Goal: Task Accomplishment & Management: Complete application form

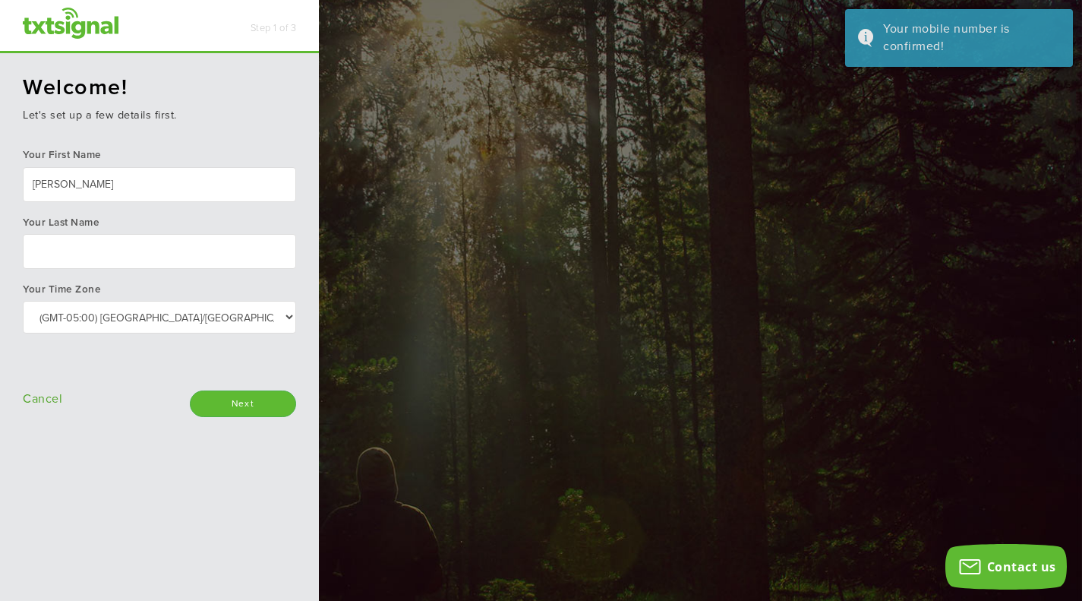
type input "[PERSON_NAME]"
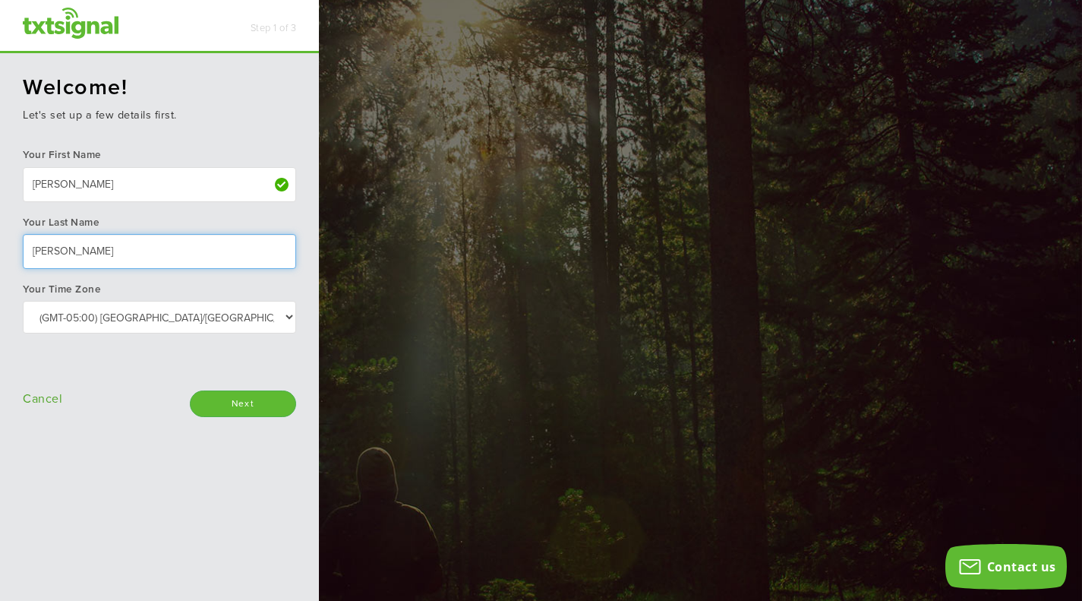
type input "[PERSON_NAME]"
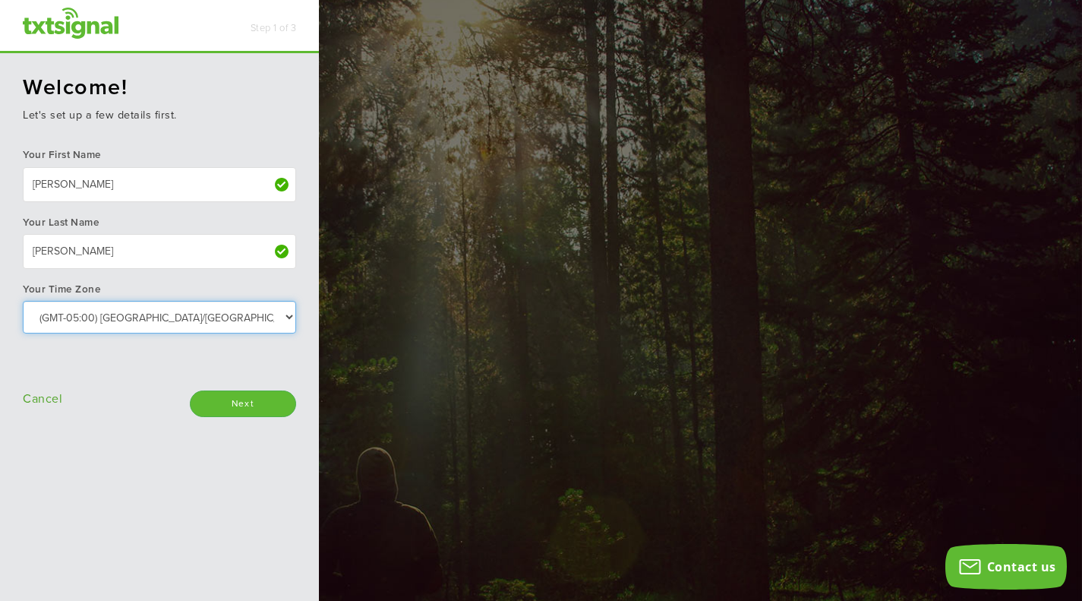
click at [198, 314] on select "Select: (GMT-10:00) [GEOGRAPHIC_DATA]/[GEOGRAPHIC_DATA] (GMT-10:00) [US_STATE] …" at bounding box center [159, 317] width 273 height 33
select select "Eastern Time ([GEOGRAPHIC_DATA] & [GEOGRAPHIC_DATA])"
click at [23, 301] on select "Select: (GMT-10:00) America/Adak (GMT-10:00) Hawaii (GMT-09:00) Alaska (GMT-09:…" at bounding box center [159, 317] width 273 height 33
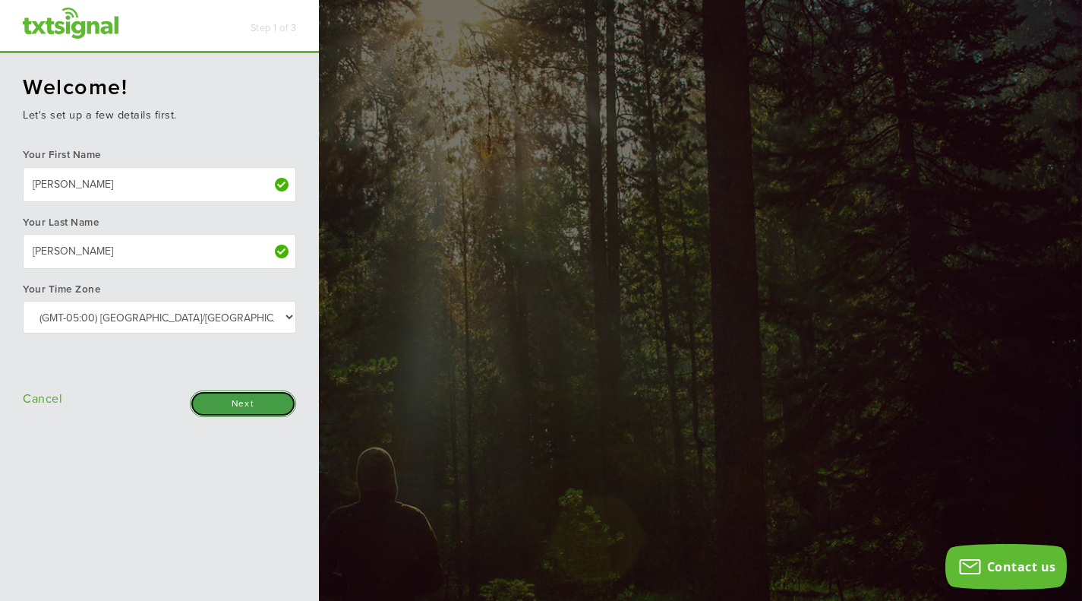
click at [250, 405] on input "Next" at bounding box center [243, 403] width 106 height 27
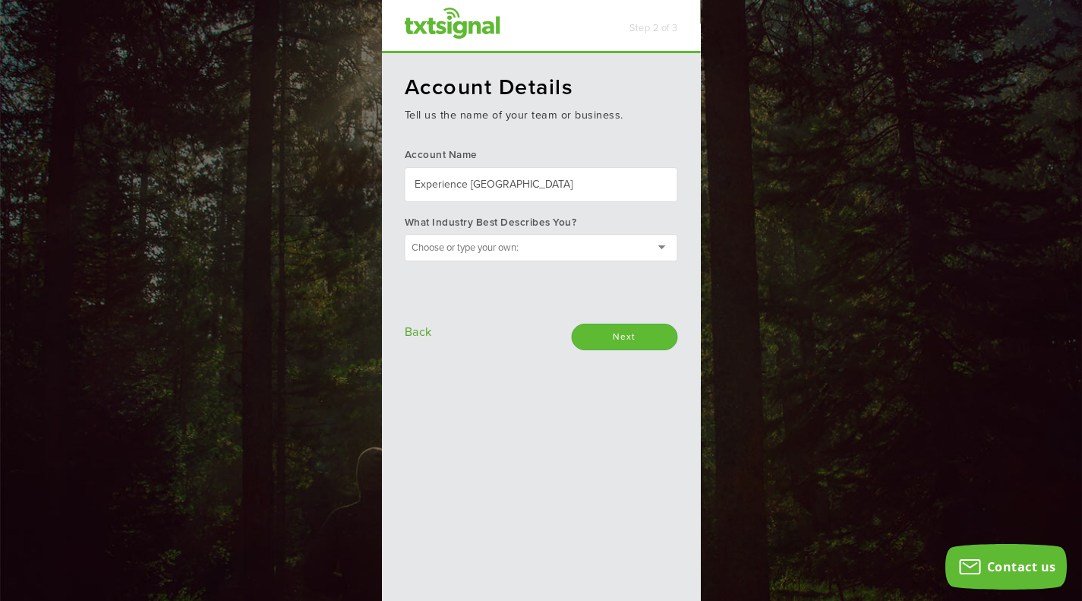
type input "Experience Columbus"
click at [538, 251] on div at bounding box center [541, 247] width 273 height 27
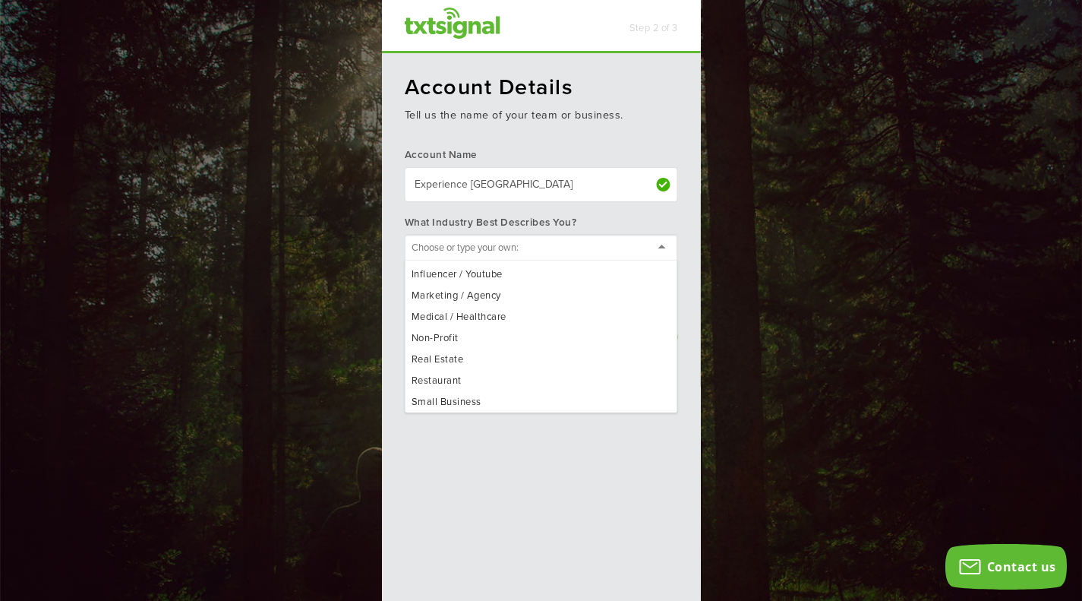
scroll to position [185, 0]
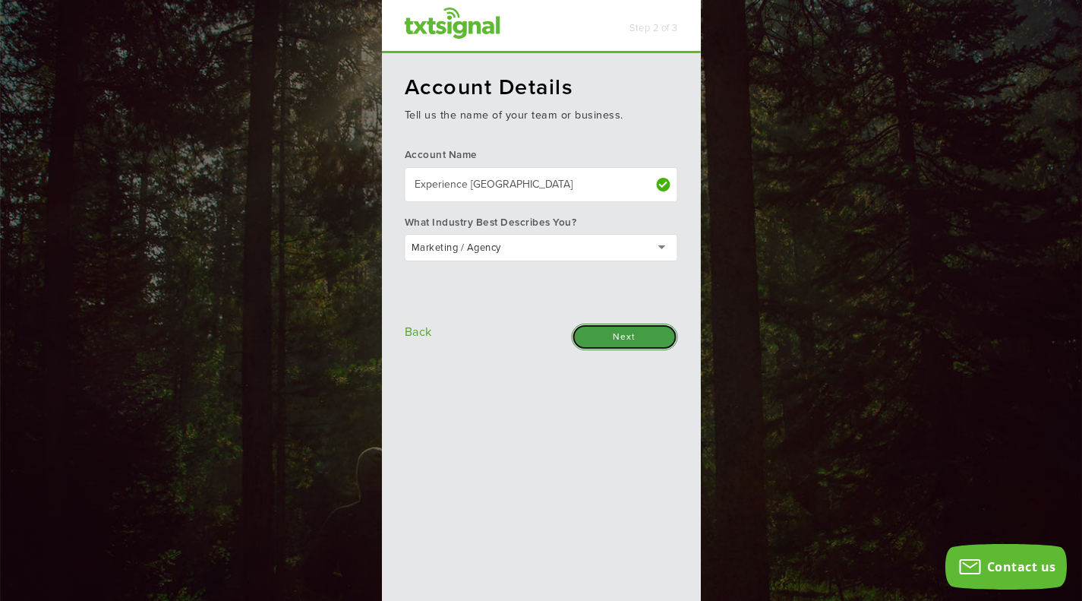
click at [634, 341] on input "Next" at bounding box center [625, 337] width 106 height 27
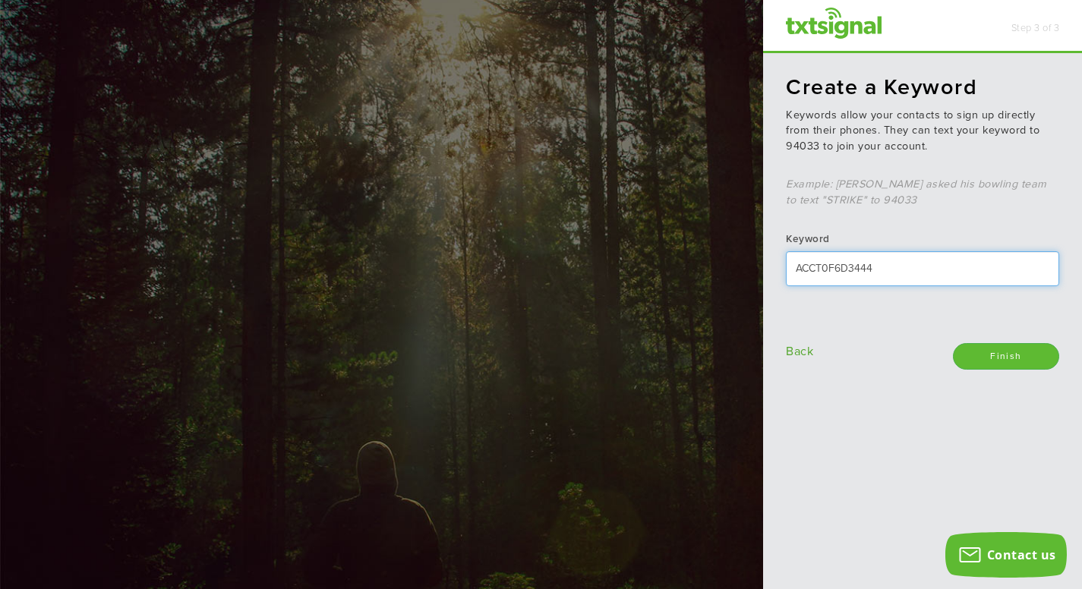
drag, startPoint x: 909, startPoint y: 267, endPoint x: 761, endPoint y: 262, distance: 148.2
click at [761, 0] on html "Step 3 of 3 txtsignal Create a Keyword Keywords allow your contacts to sign up …" at bounding box center [541, 0] width 1082 height 0
drag, startPoint x: 892, startPoint y: 273, endPoint x: 787, endPoint y: 257, distance: 106.9
click at [787, 257] on div "Create a Keyword Keywords allow your contacts to sign up directly from their ph…" at bounding box center [922, 322] width 319 height 538
type input "Nextgen25"
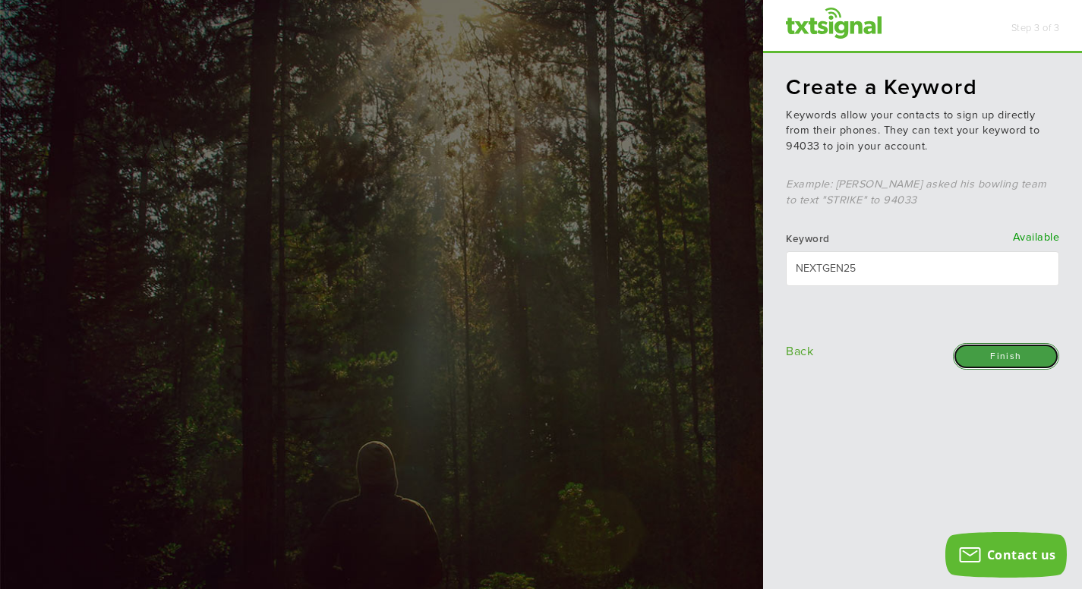
click at [1028, 360] on input "Finish" at bounding box center [1006, 356] width 106 height 27
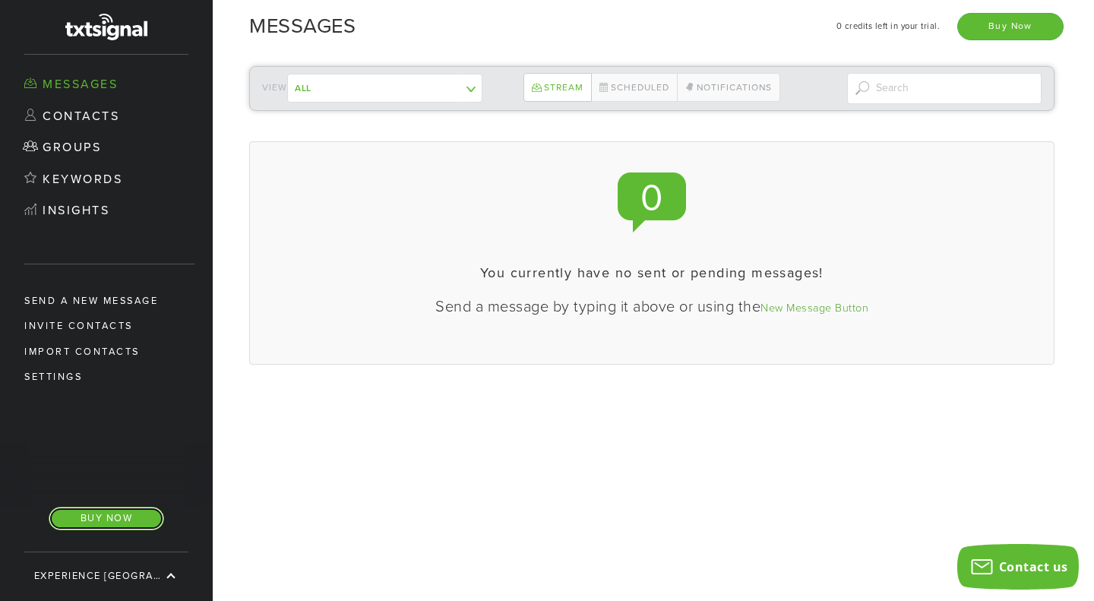
click at [121, 519] on link "Buy Now" at bounding box center [106, 519] width 115 height 24
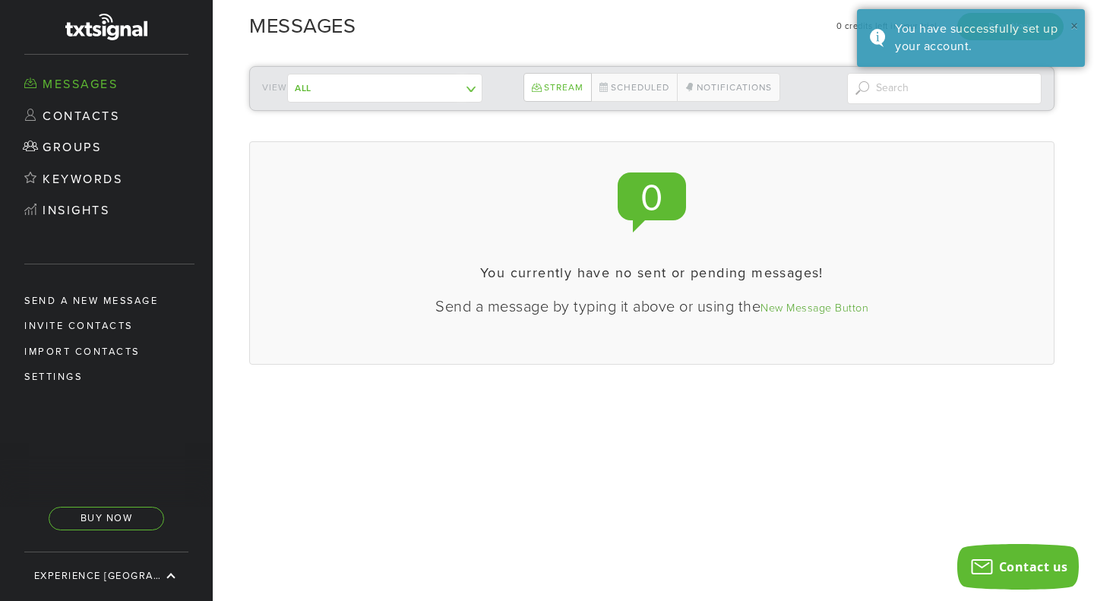
click at [1075, 24] on button "×" at bounding box center [1074, 27] width 8 height 22
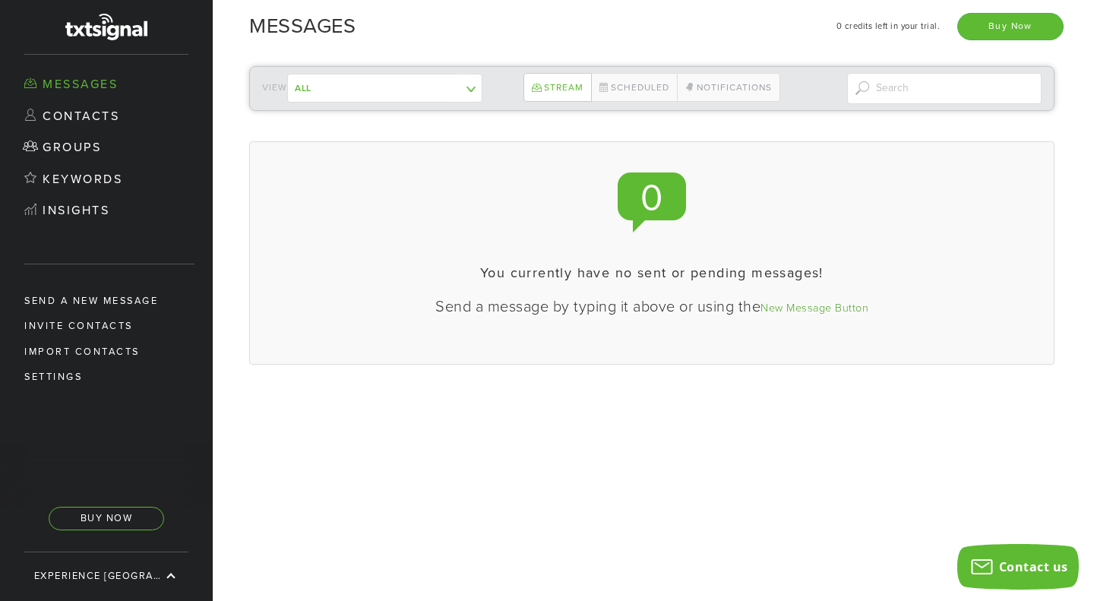
click at [811, 448] on div "View All My Group ------------- Contacts not in a group Stream Scheduled Notifi…" at bounding box center [653, 327] width 881 height 547
click at [75, 174] on link "Keywords" at bounding box center [106, 180] width 213 height 32
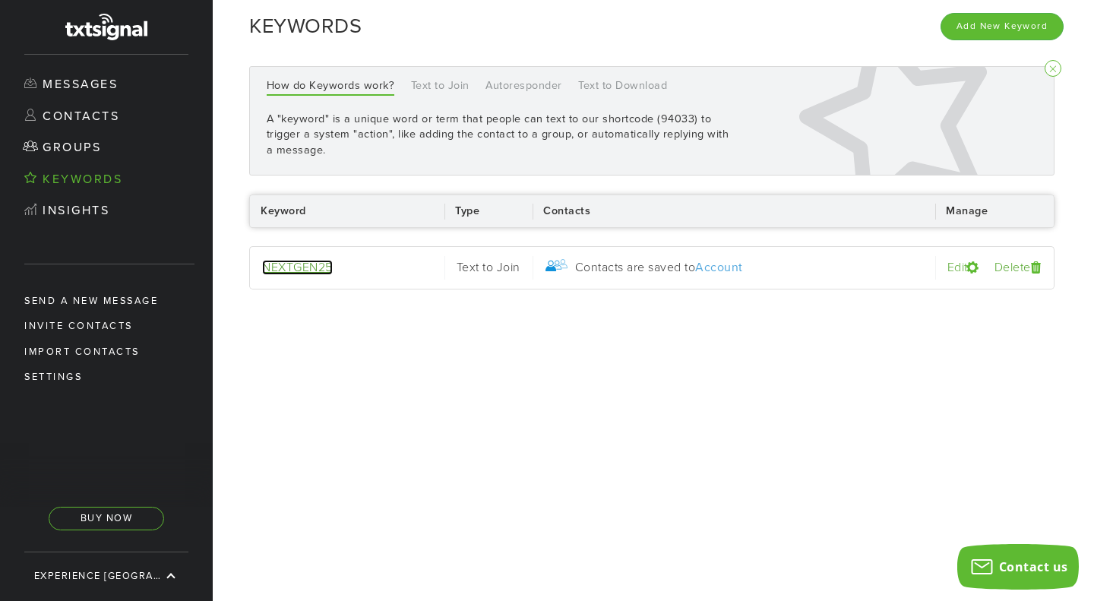
click at [295, 270] on link "NEXTGEN25" at bounding box center [297, 267] width 71 height 15
select select "Text to Join"
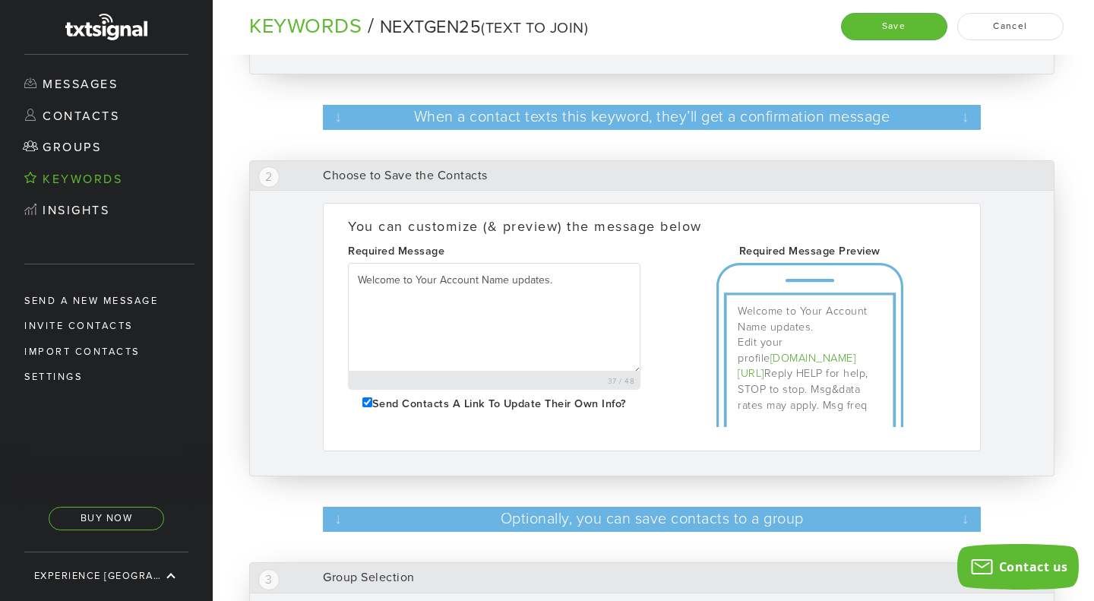
scroll to position [195, 0]
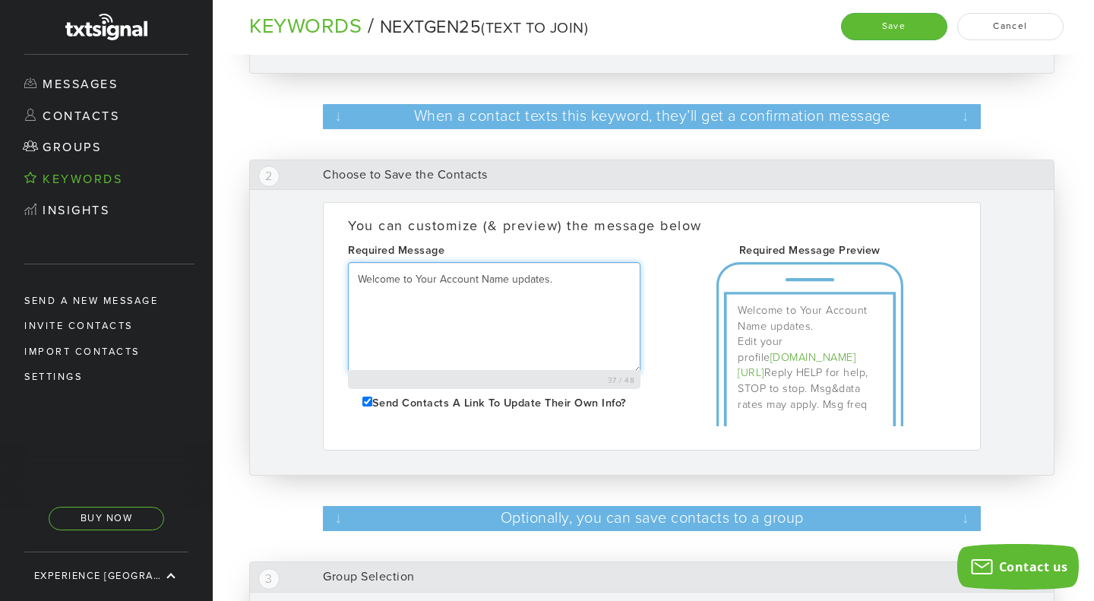
drag, startPoint x: 552, startPoint y: 279, endPoint x: 403, endPoint y: 275, distance: 148.9
click at [403, 275] on textarea "Welcome to Your Account Name updates." at bounding box center [494, 318] width 292 height 112
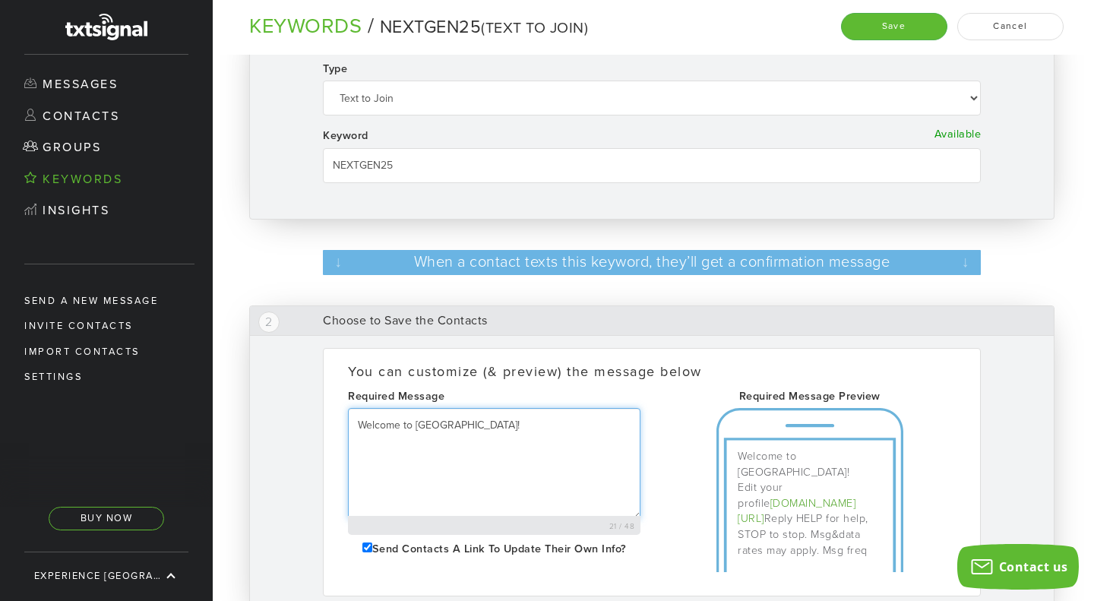
scroll to position [0, 0]
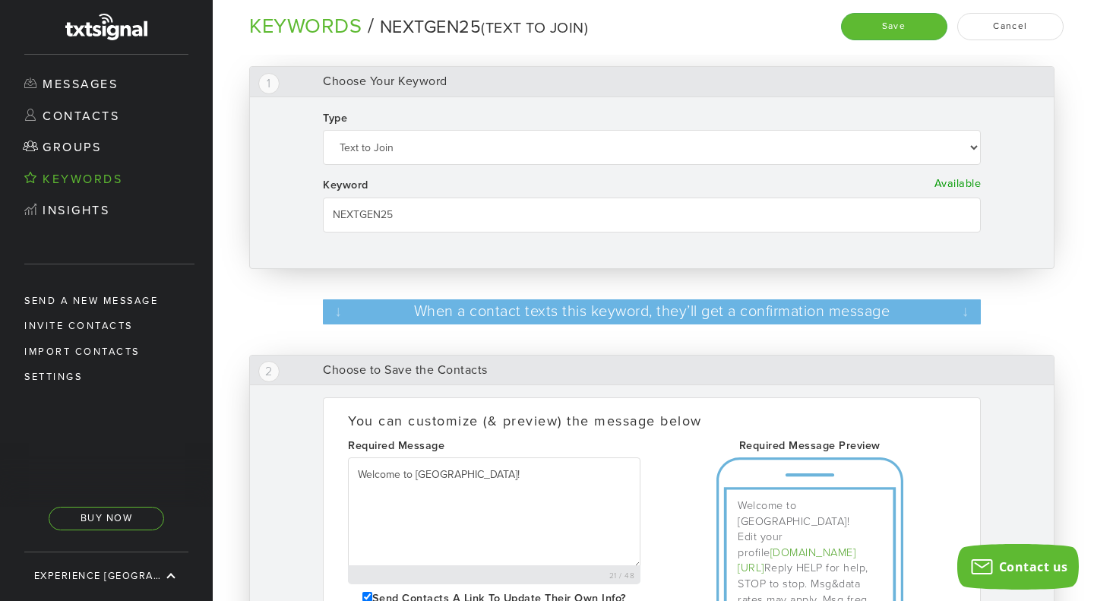
click at [1076, 115] on div "1 Choose Your Keyword Type Autoresponder Text to Join Text to Download Checking…" at bounding box center [646, 595] width 866 height 1082
click at [491, 473] on textarea "Welcome to Columbus!" at bounding box center [494, 513] width 292 height 112
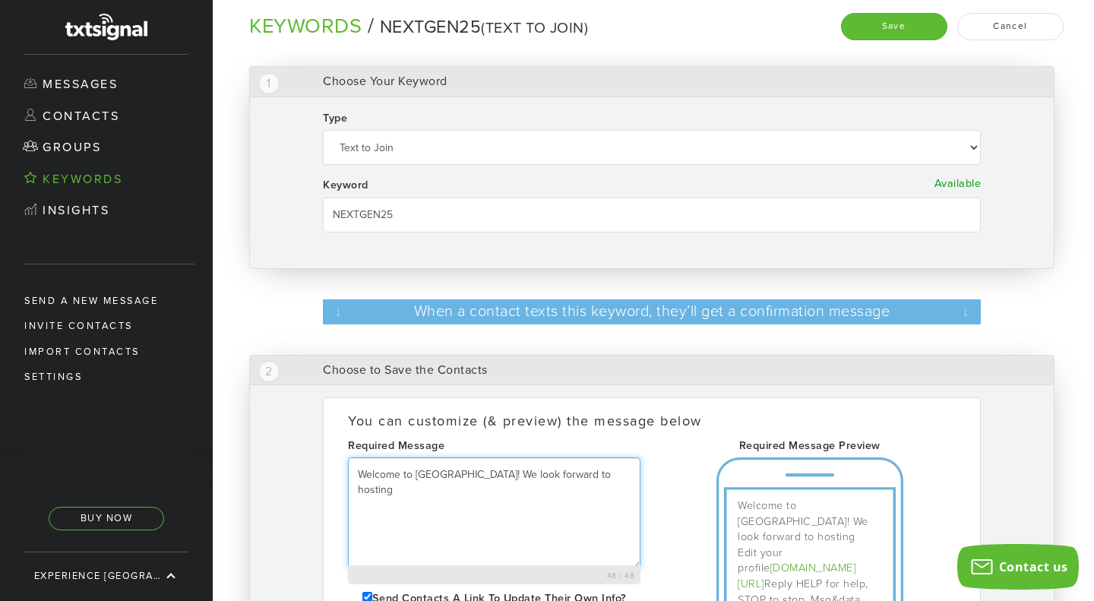
drag, startPoint x: 598, startPoint y: 472, endPoint x: 466, endPoint y: 478, distance: 132.3
click at [466, 478] on textarea "Welcome to Columbus! We look forward to hosting" at bounding box center [494, 513] width 292 height 112
click at [463, 472] on textarea "Welcome to Columbus 2025 NextGen Summit" at bounding box center [494, 513] width 292 height 112
click at [617, 475] on textarea "Welcome to Columbus for the 2025 NextGen Summit" at bounding box center [494, 513] width 292 height 112
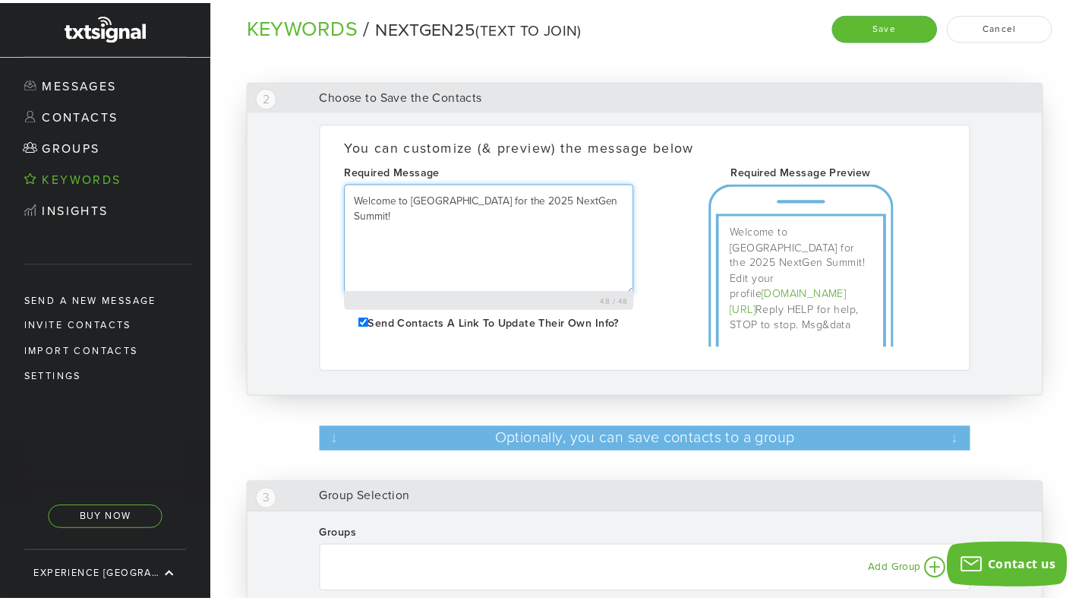
scroll to position [278, 0]
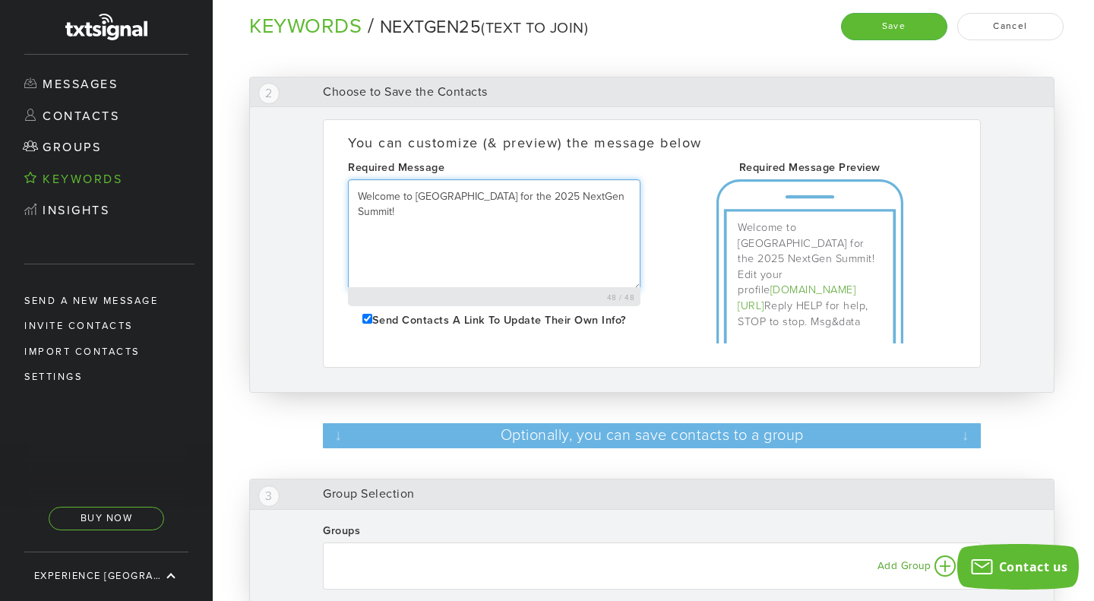
type textarea "Welcome to Columbus for the 2025 NextGen Summit!"
click at [905, 25] on button "Save" at bounding box center [894, 26] width 106 height 27
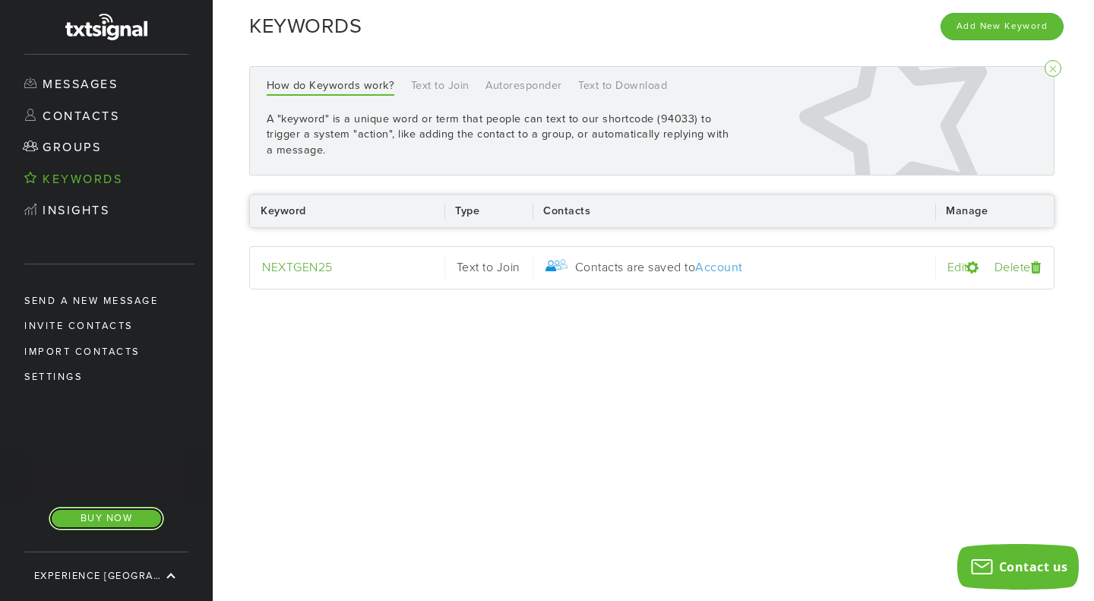
click at [100, 513] on link "Buy Now" at bounding box center [106, 519] width 115 height 24
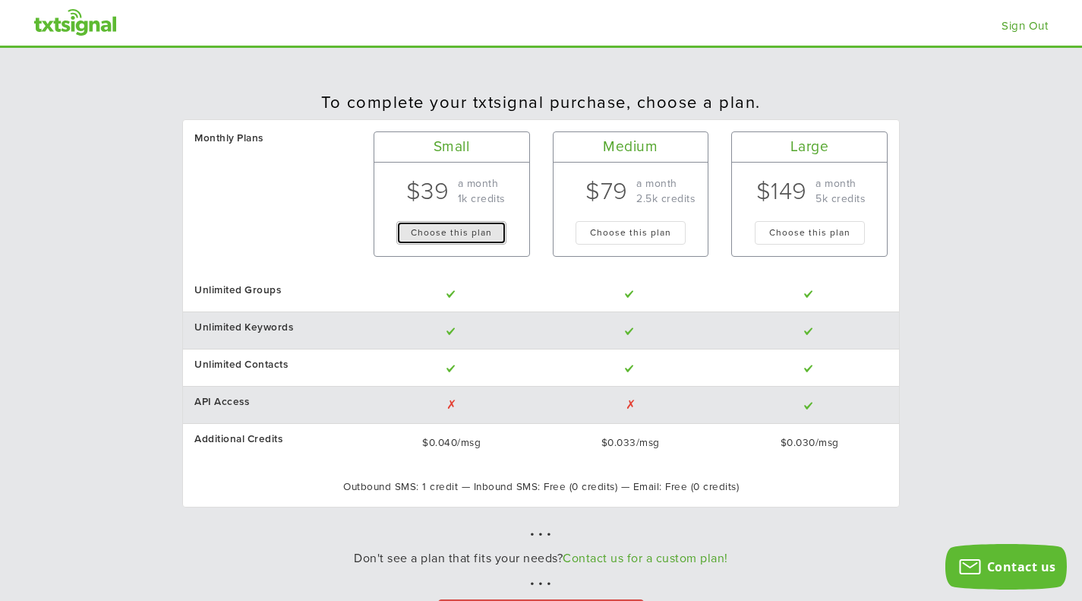
click at [465, 227] on button "Choose this plan" at bounding box center [451, 233] width 110 height 24
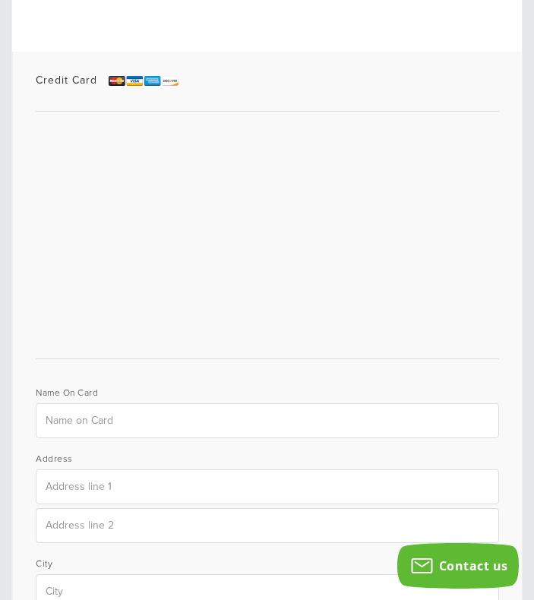
scroll to position [420, 0]
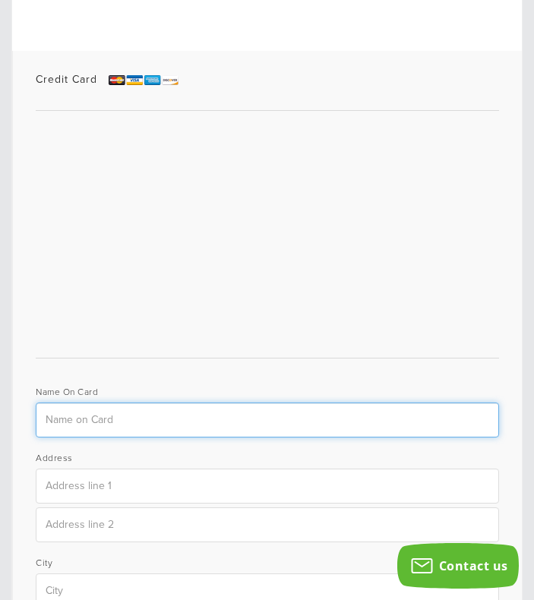
click at [98, 427] on input "text" at bounding box center [267, 420] width 463 height 35
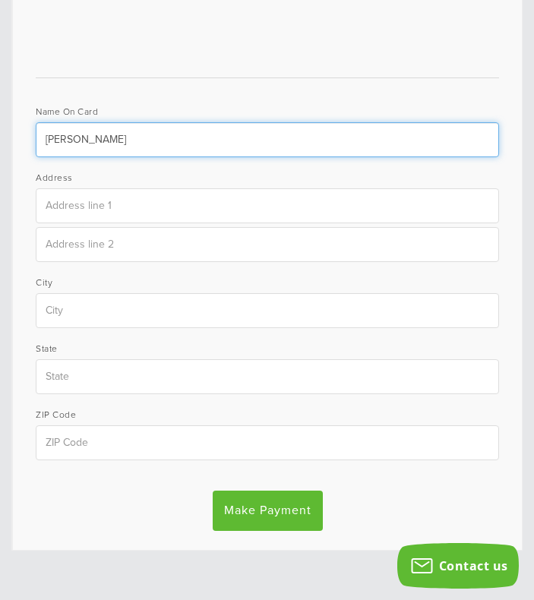
scroll to position [712, 0]
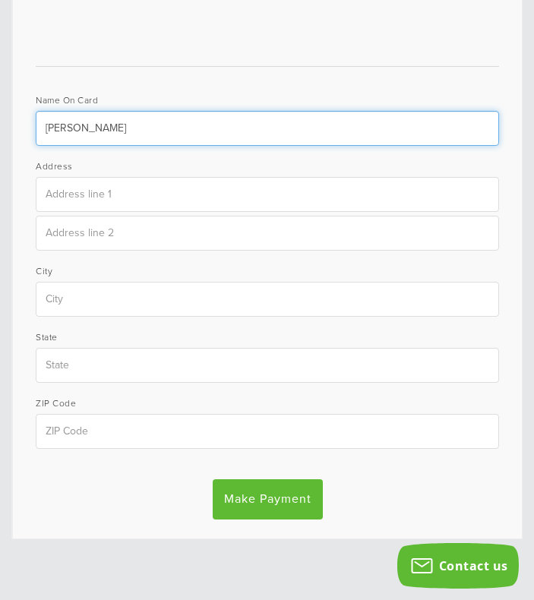
type input "Angela Hammond"
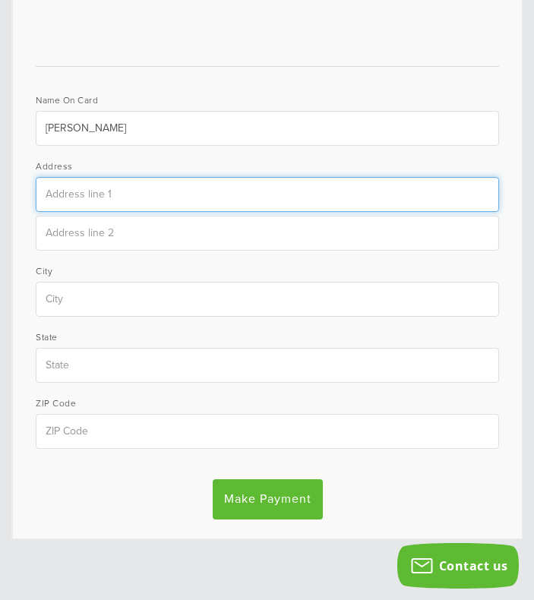
click at [77, 194] on input "text" at bounding box center [267, 194] width 463 height 35
type input "277 W Nationwide Blvd."
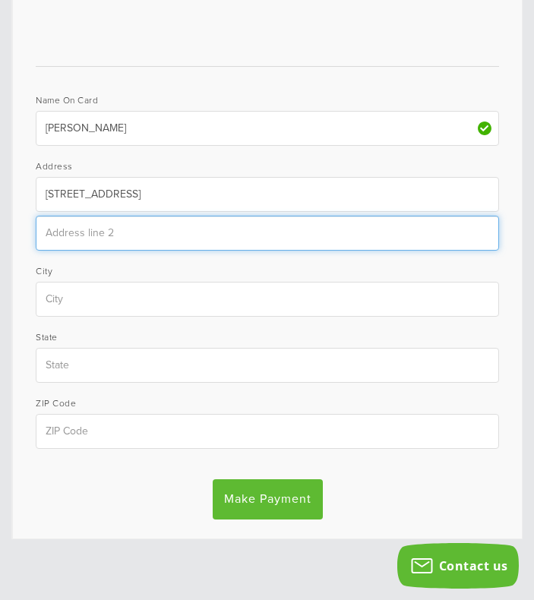
type input "Ste 125"
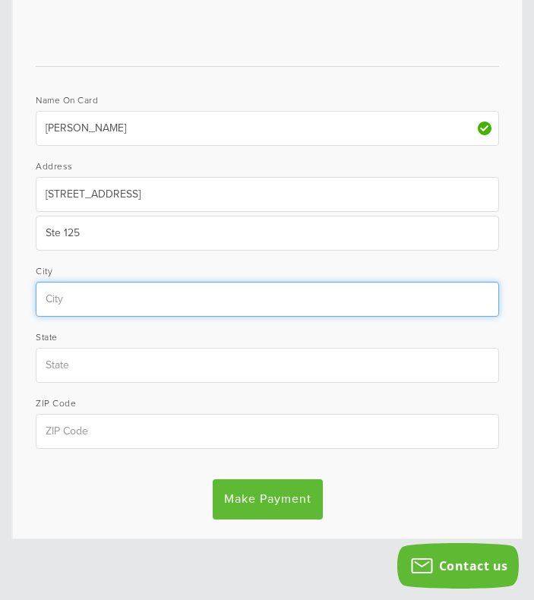
type input "Columbus"
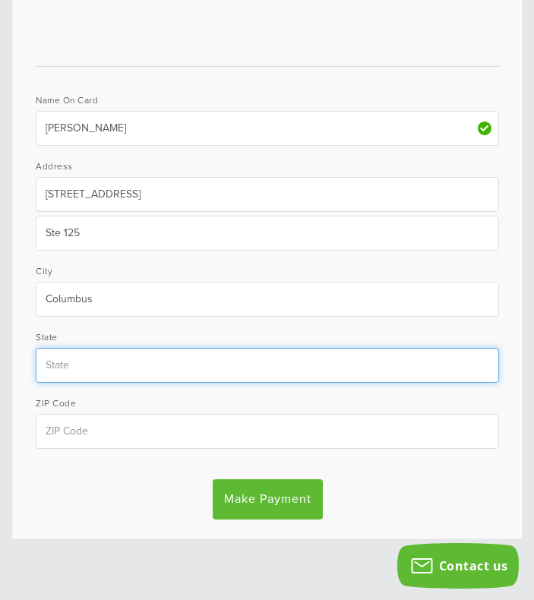
type input "OH"
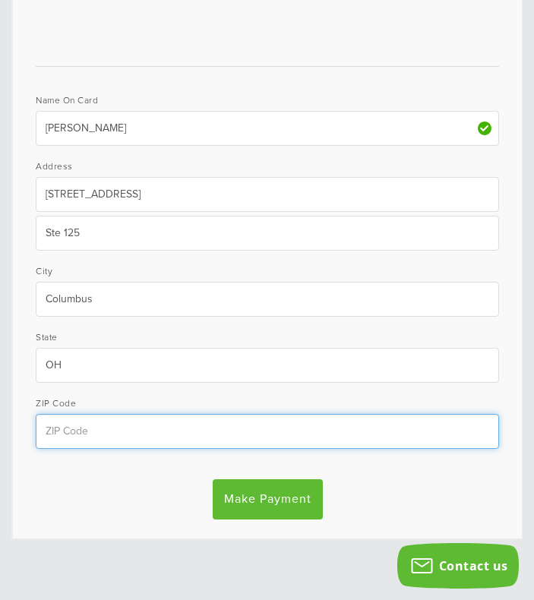
type input "43215"
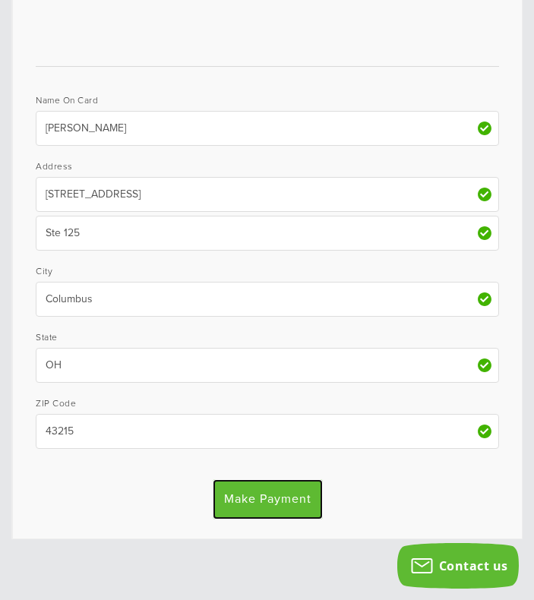
click at [252, 505] on input "Make Payment" at bounding box center [268, 499] width 110 height 40
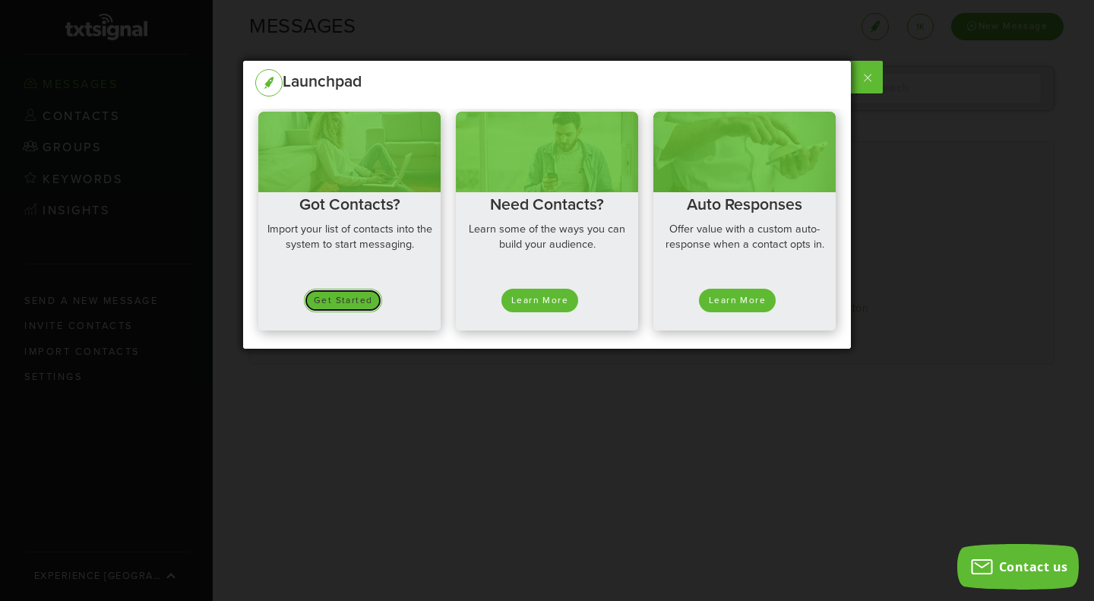
click at [344, 298] on button "Get Started" at bounding box center [343, 301] width 78 height 24
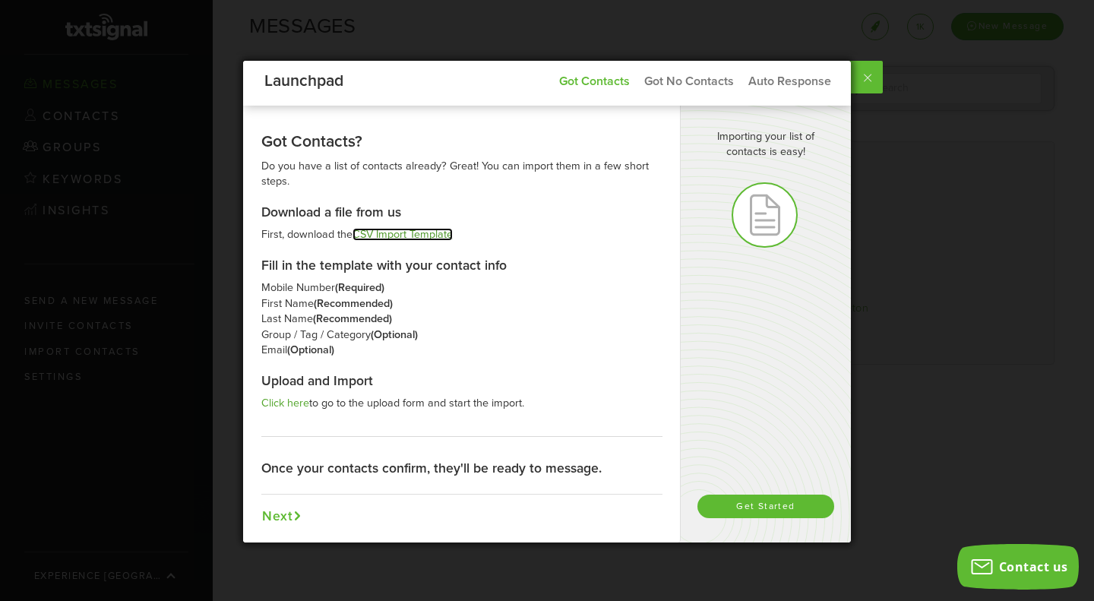
click at [391, 235] on link "CSV Import Template" at bounding box center [402, 234] width 100 height 13
click at [280, 406] on link "Click here" at bounding box center [285, 402] width 48 height 13
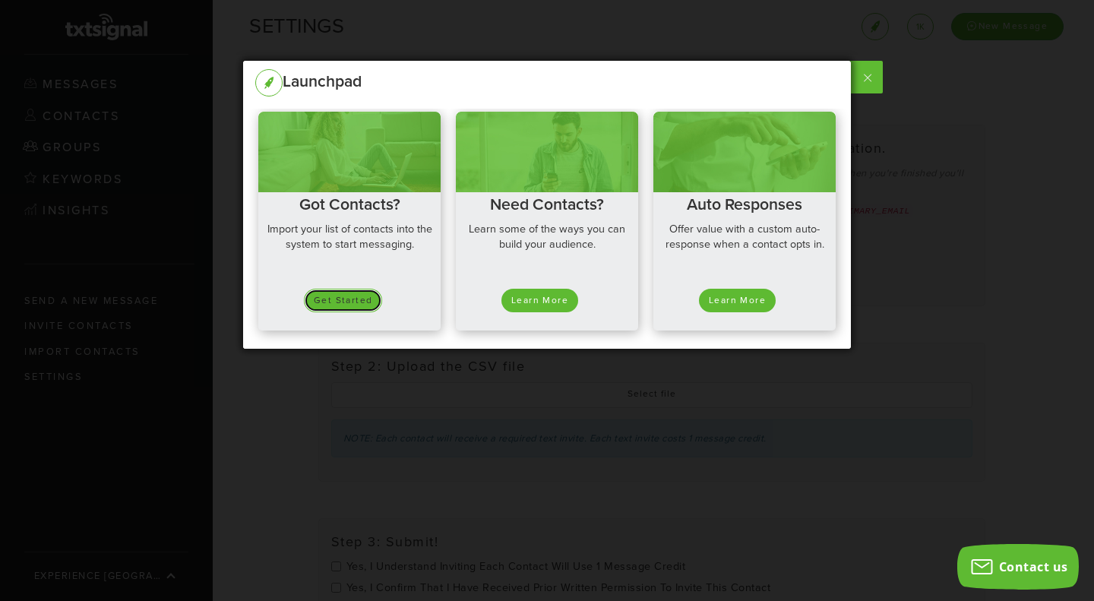
click at [335, 297] on button "Get Started" at bounding box center [343, 301] width 78 height 24
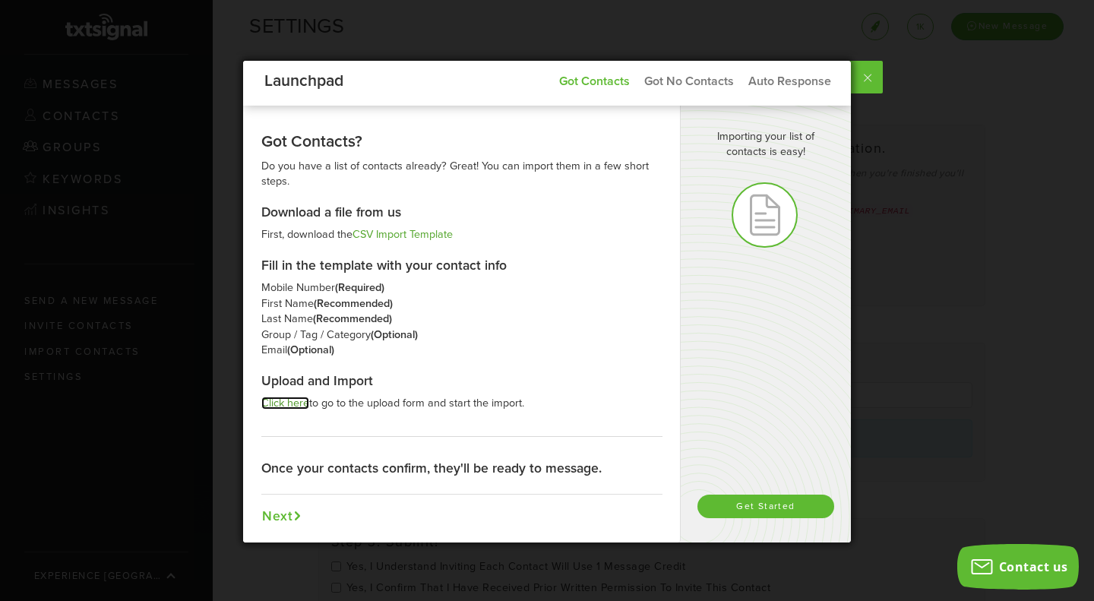
click at [284, 403] on link "Click here" at bounding box center [285, 402] width 48 height 13
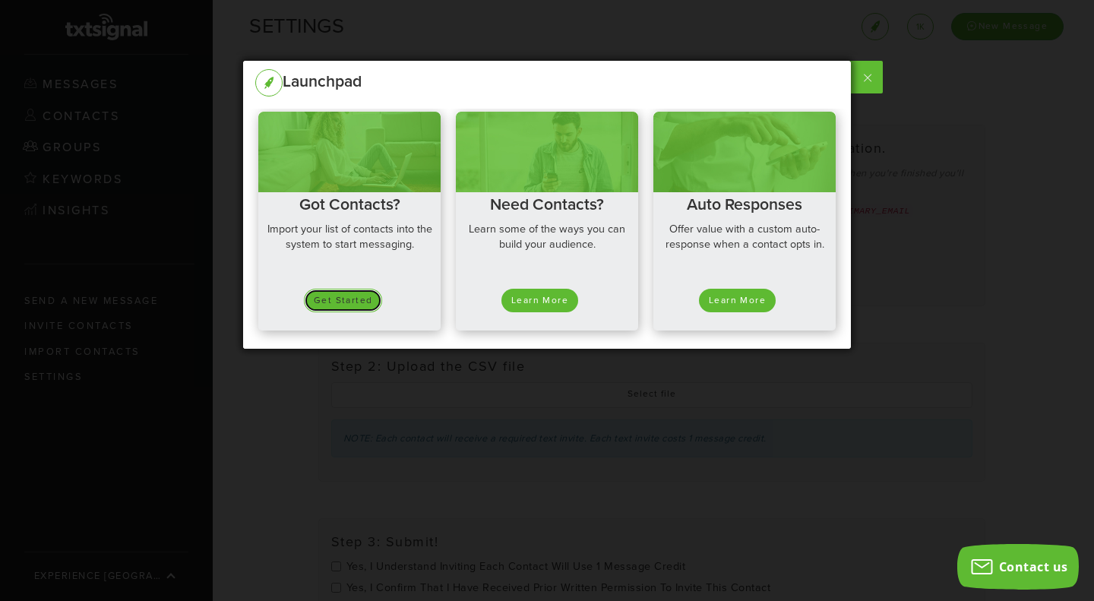
click at [355, 298] on button "Get Started" at bounding box center [343, 301] width 78 height 24
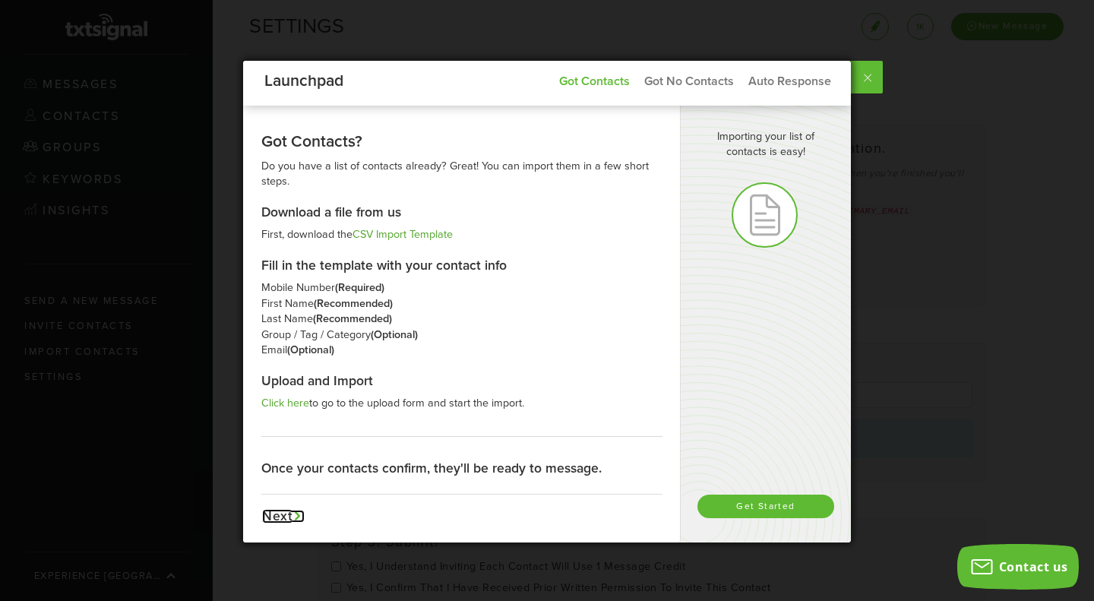
click at [265, 517] on button "Next" at bounding box center [283, 516] width 44 height 15
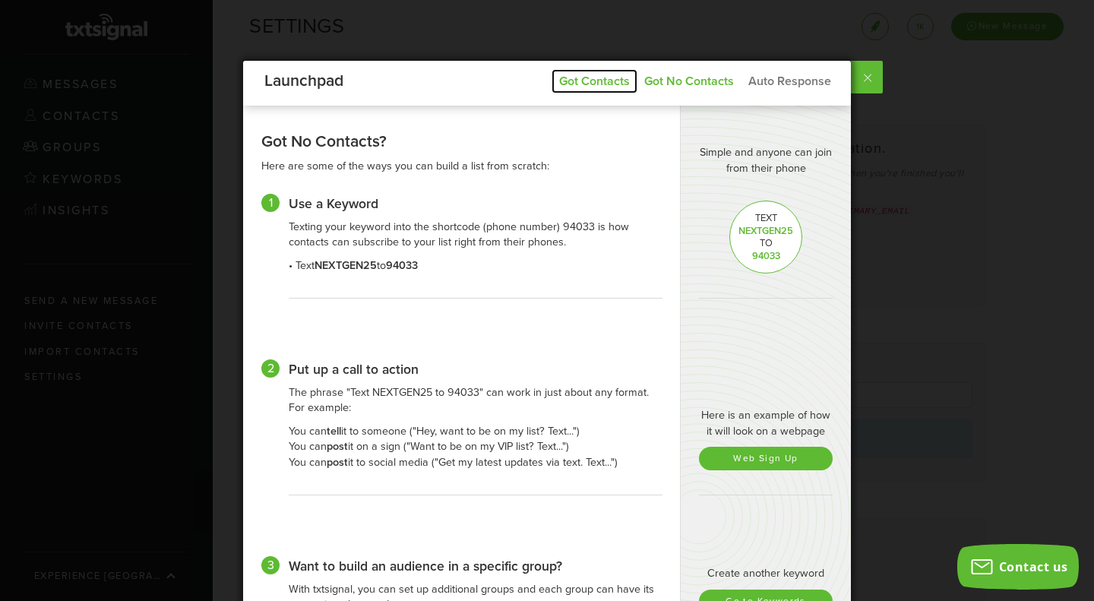
click at [598, 87] on link "Got Contacts" at bounding box center [593, 81] width 85 height 24
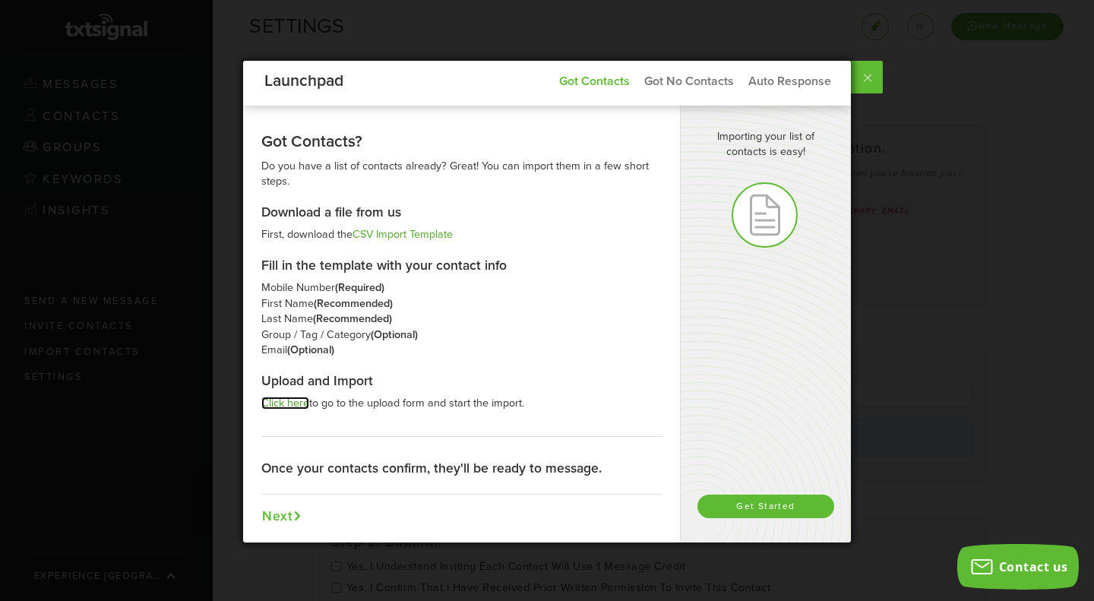
click at [283, 402] on link "Click here" at bounding box center [285, 402] width 48 height 13
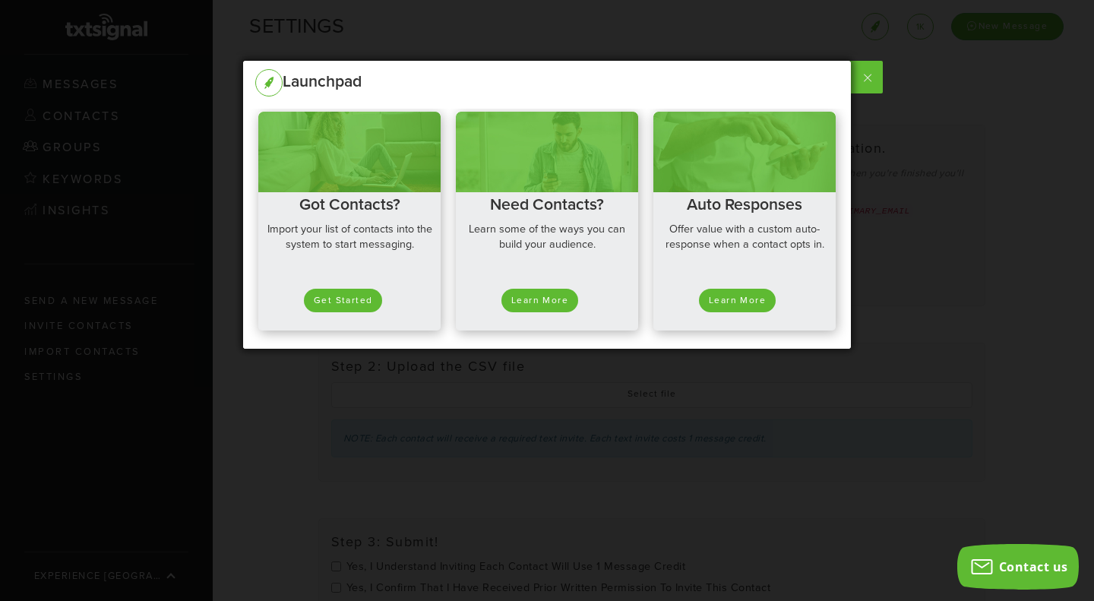
click at [864, 71] on label at bounding box center [865, 77] width 34 height 33
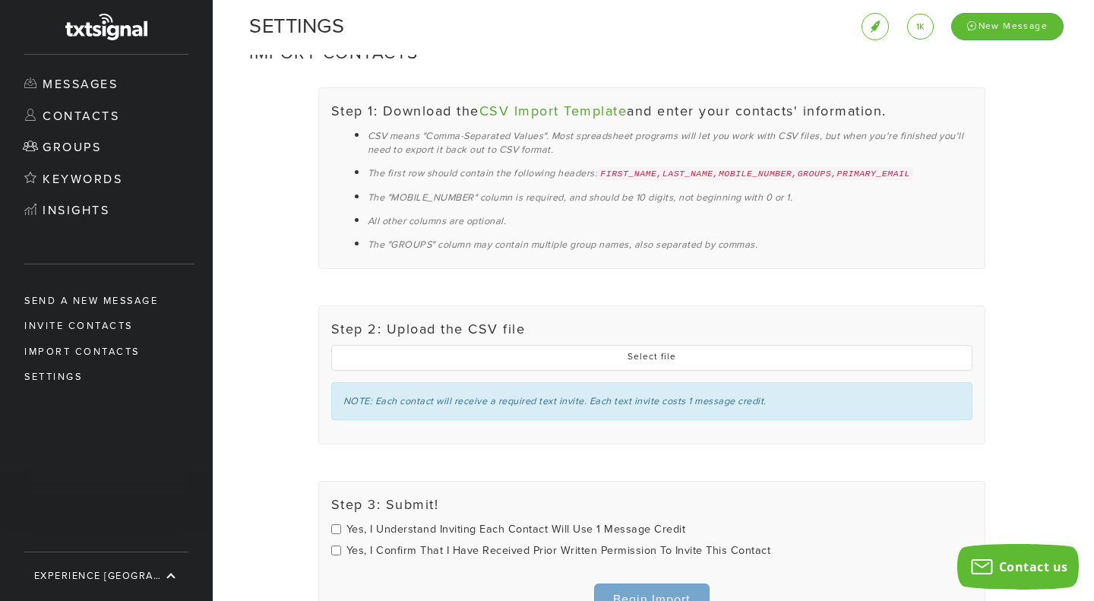
scroll to position [38, 0]
click at [634, 359] on input "file" at bounding box center [651, 357] width 639 height 24
type input "C:\fakepath\TXTSignal Upload.csv"
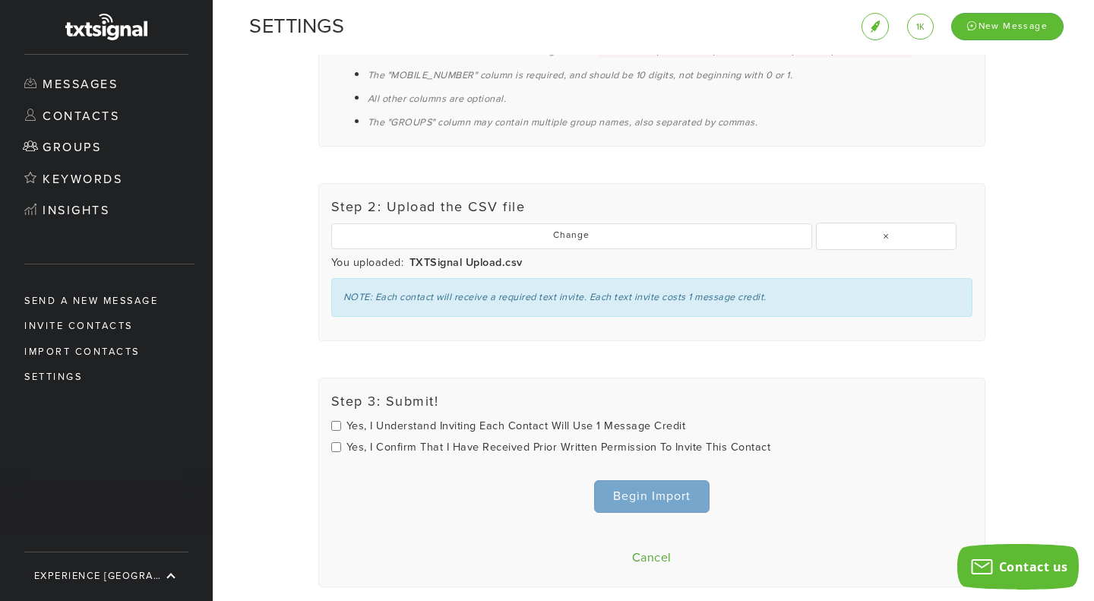
scroll to position [182, 0]
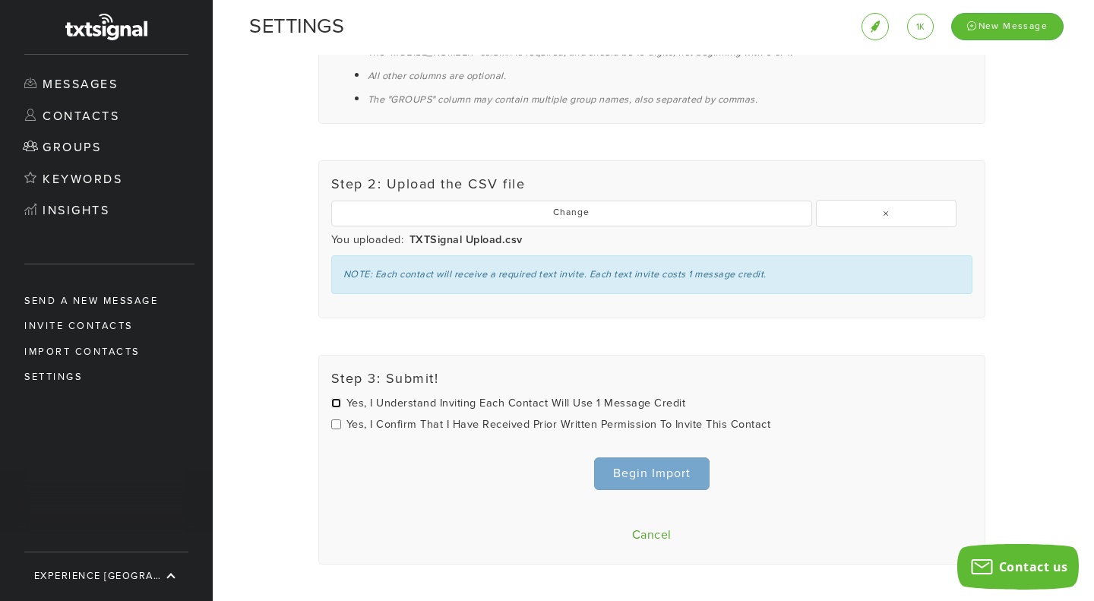
click at [335, 402] on input "Yes, I understand inviting each contact will use 1 message credit" at bounding box center [336, 403] width 10 height 10
checkbox input "true"
click at [333, 425] on input "Yes, I confirm that I have received prior written permission to invite this con…" at bounding box center [336, 424] width 10 height 10
checkbox input "true"
click at [686, 471] on input "Begin Import" at bounding box center [651, 473] width 115 height 33
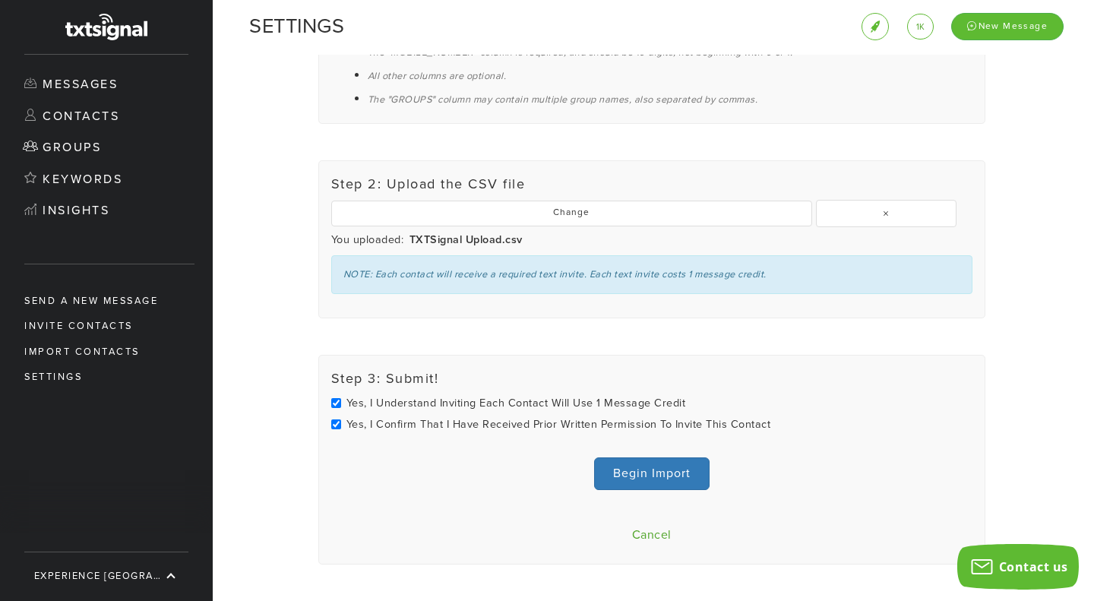
type input "Importing"
